Goal: Information Seeking & Learning: Learn about a topic

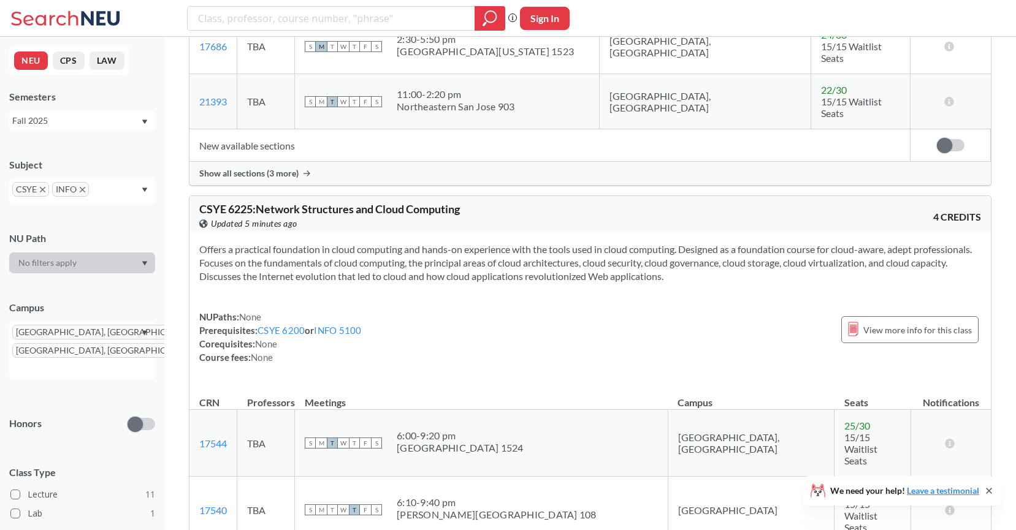
scroll to position [2985, 0]
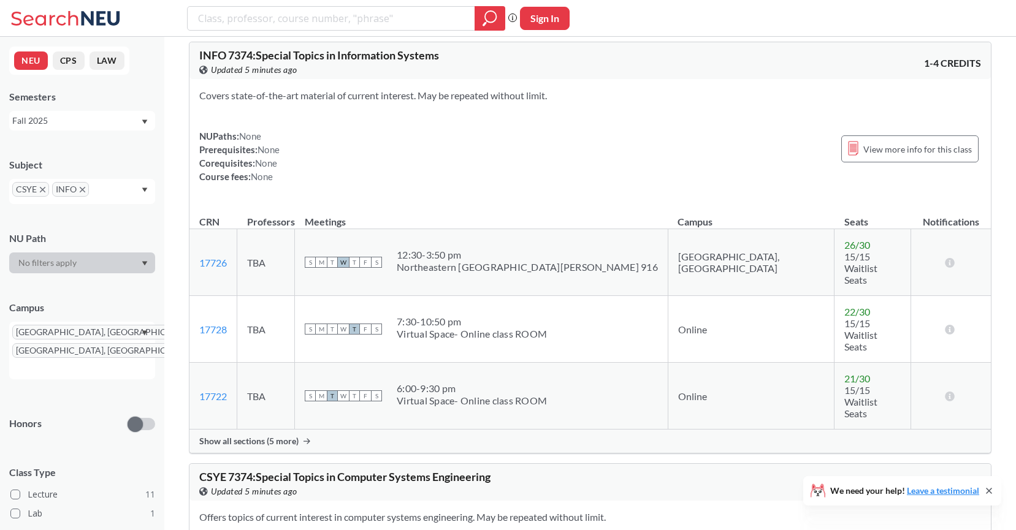
scroll to position [4029, 0]
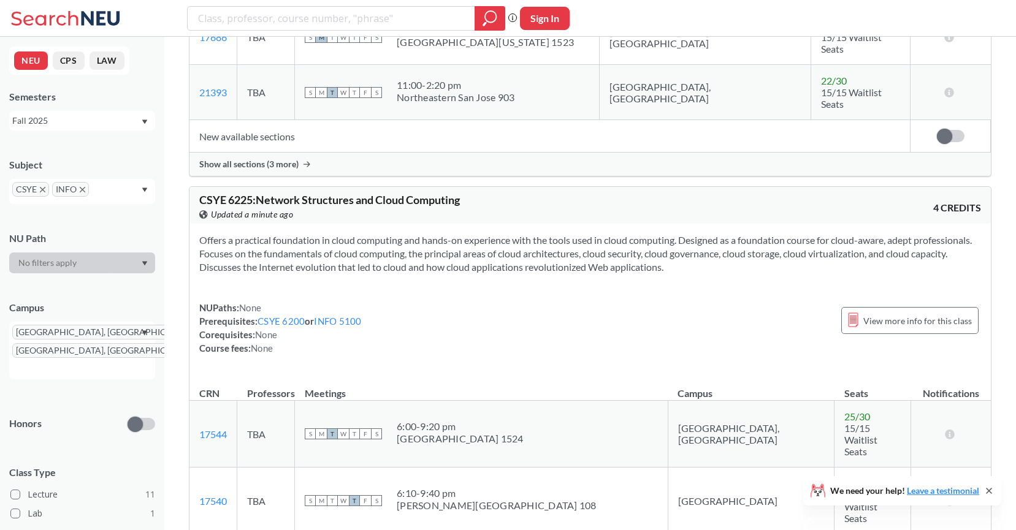
scroll to position [2995, 0]
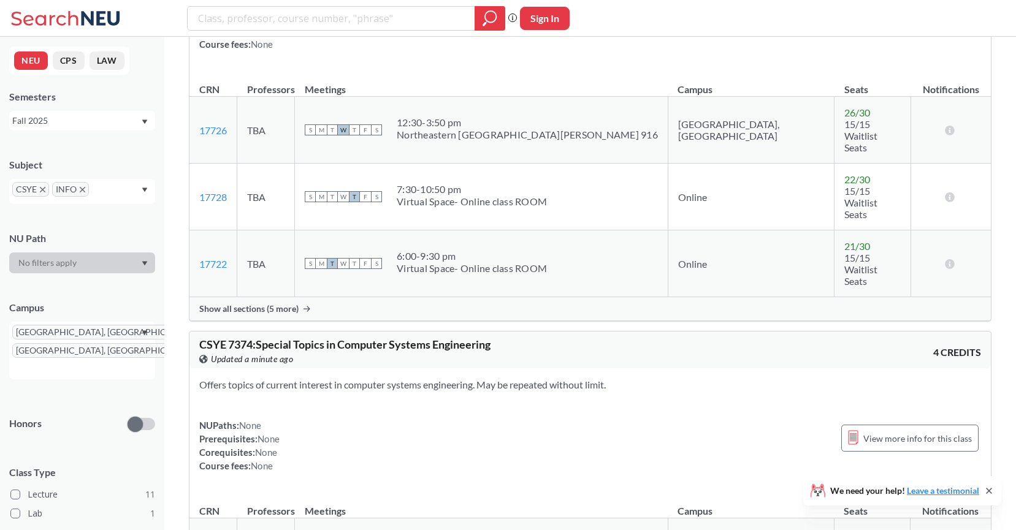
scroll to position [4132, 0]
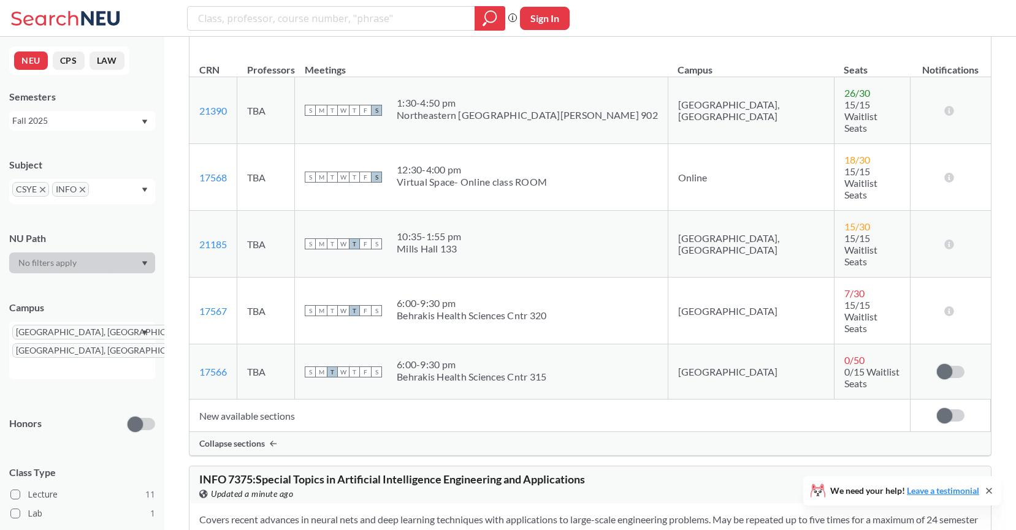
scroll to position [4699, 0]
